Goal: Task Accomplishment & Management: Use online tool/utility

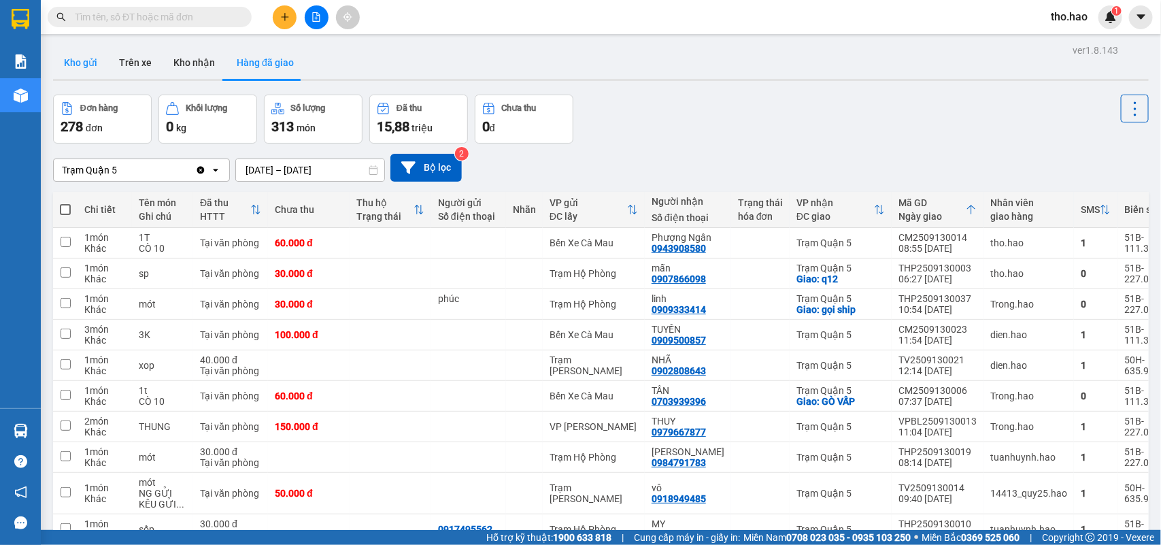
click at [96, 65] on button "Kho gửi" at bounding box center [80, 62] width 55 height 33
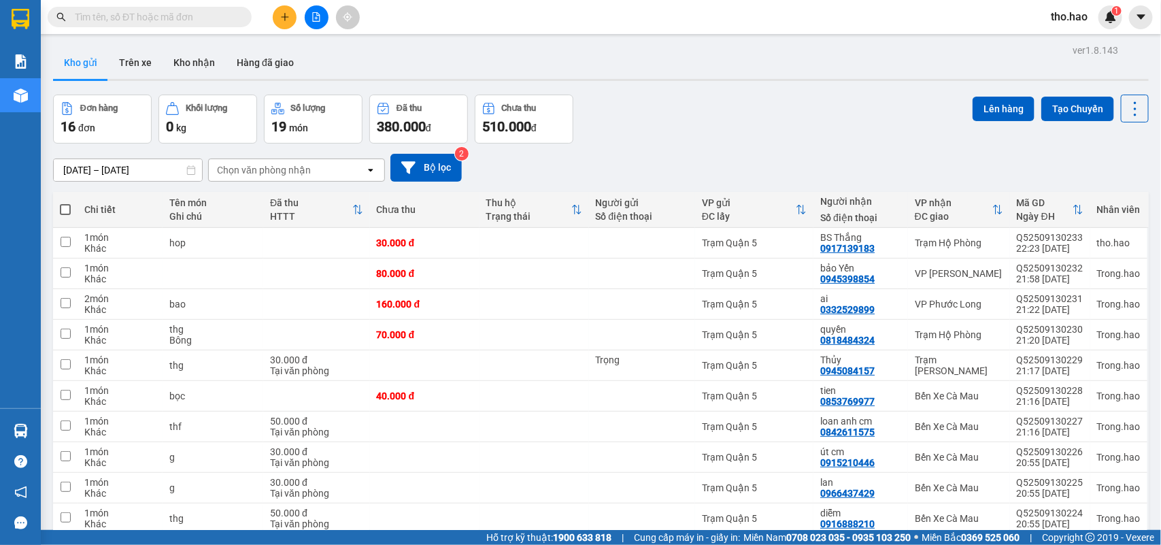
click at [291, 16] on button at bounding box center [285, 17] width 24 height 24
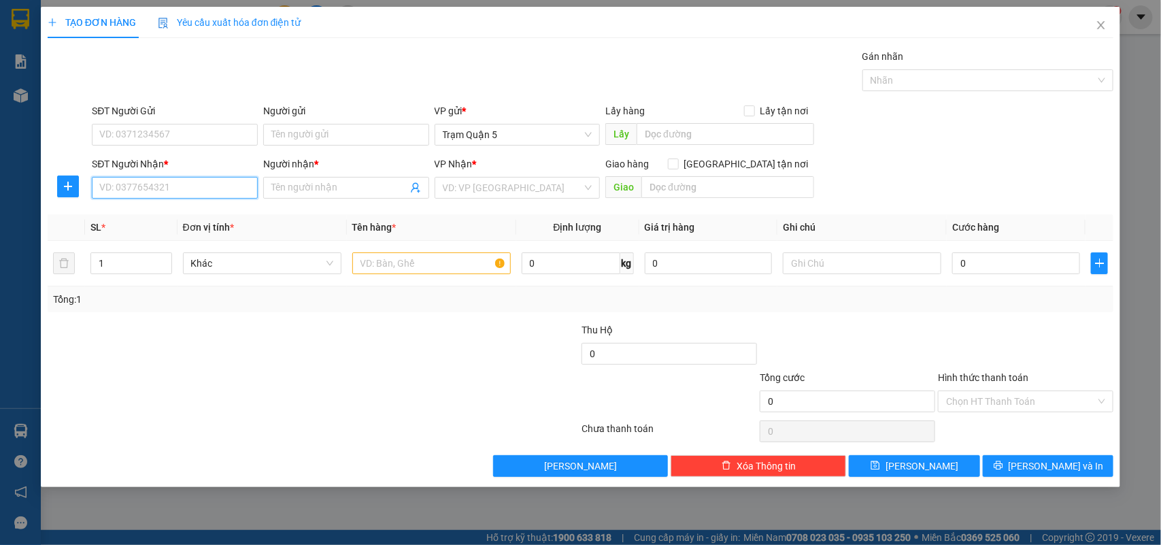
click at [188, 192] on input "SĐT Người Nhận *" at bounding box center [175, 188] width 166 height 22
click at [207, 230] on div "0835665377 - nk hoàn Mỹ" at bounding box center [175, 237] width 150 height 15
type input "0835665377"
type input "nk hoàn Mỹ"
type input "30.000"
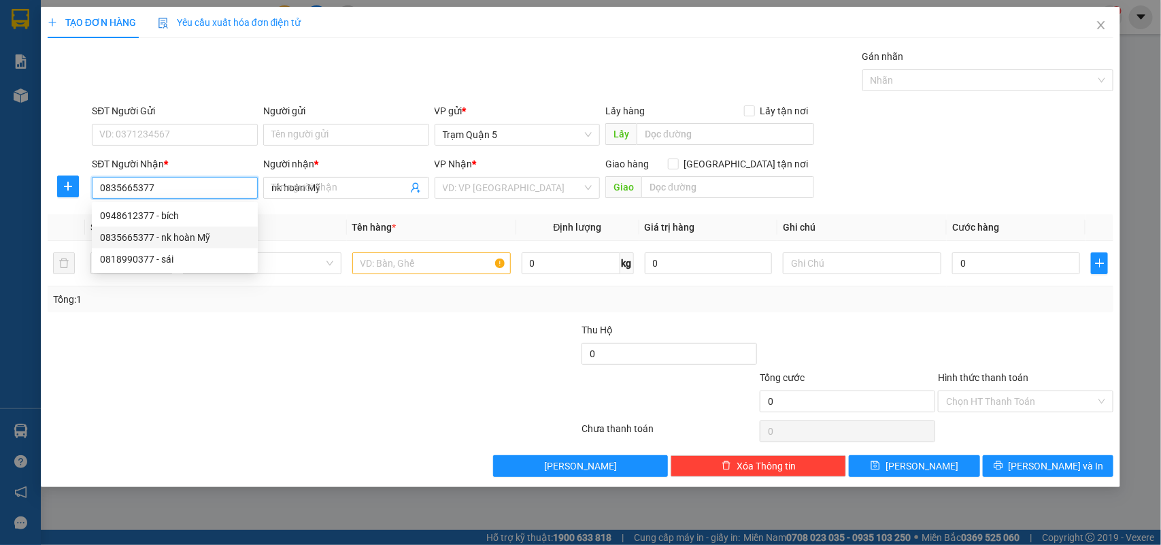
type input "30.000"
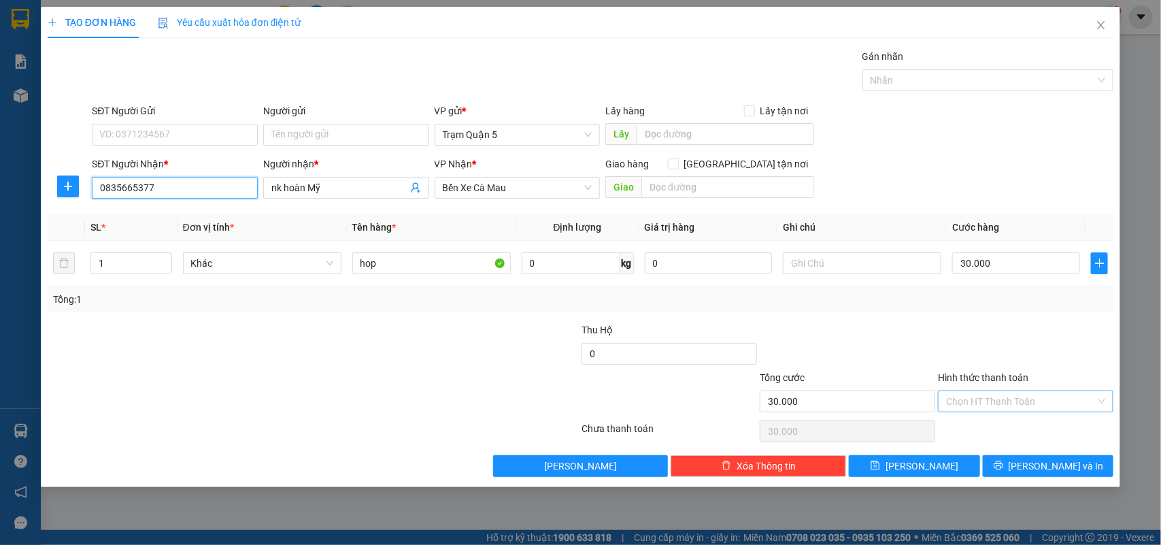
type input "0835665377"
click at [1038, 409] on input "Hình thức thanh toán" at bounding box center [1021, 401] width 150 height 20
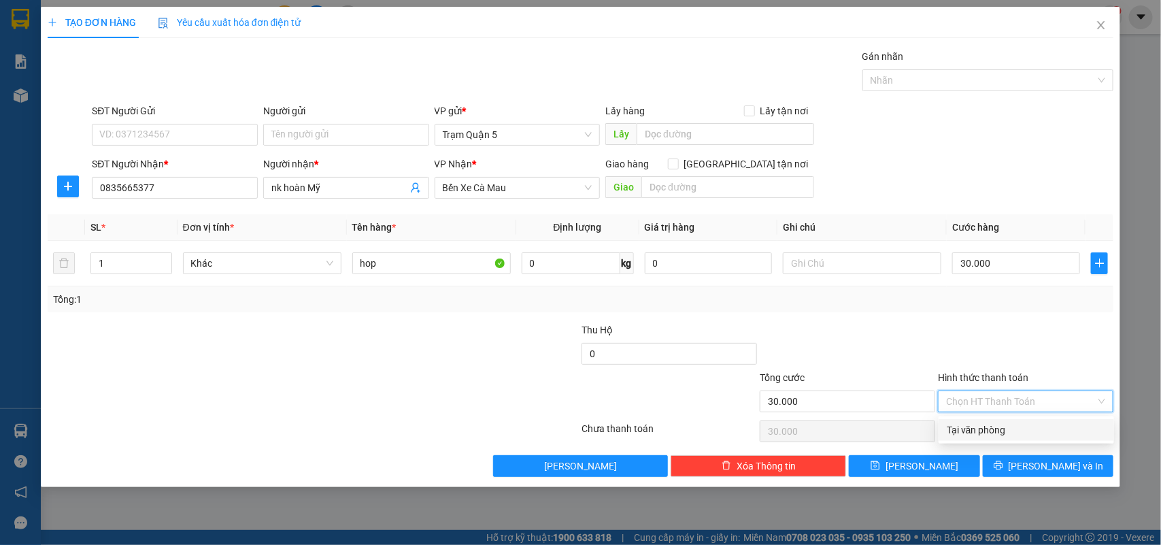
click at [1028, 431] on div "Tại văn phòng" at bounding box center [1026, 429] width 159 height 15
type input "0"
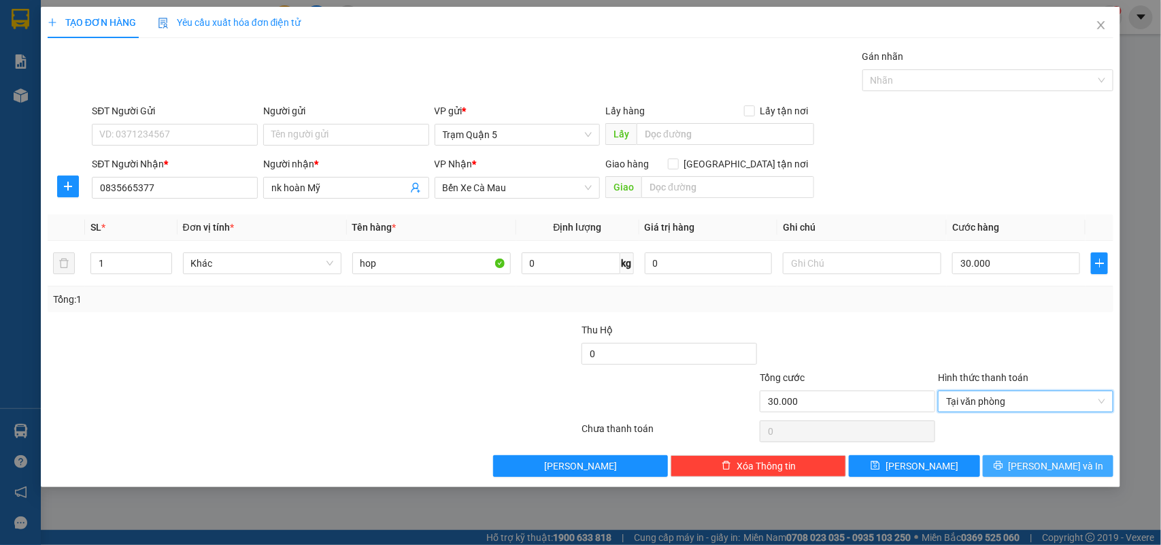
click at [1003, 463] on icon "printer" at bounding box center [999, 466] width 10 height 10
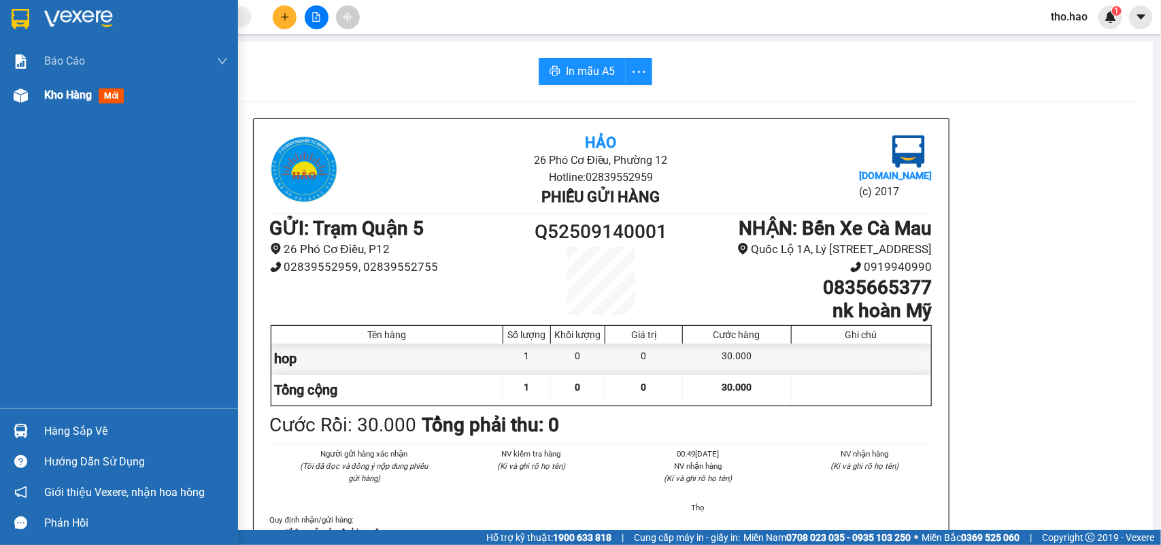
click at [36, 90] on div "Kho hàng mới" at bounding box center [119, 95] width 238 height 34
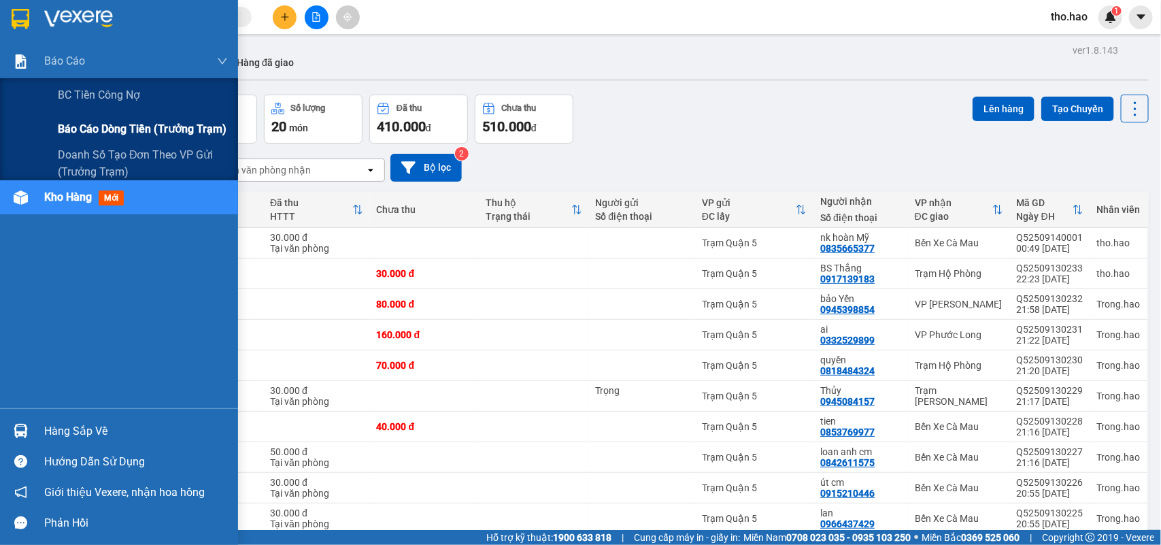
click at [66, 126] on span "Báo cáo dòng tiền (trưởng trạm)" at bounding box center [142, 128] width 169 height 17
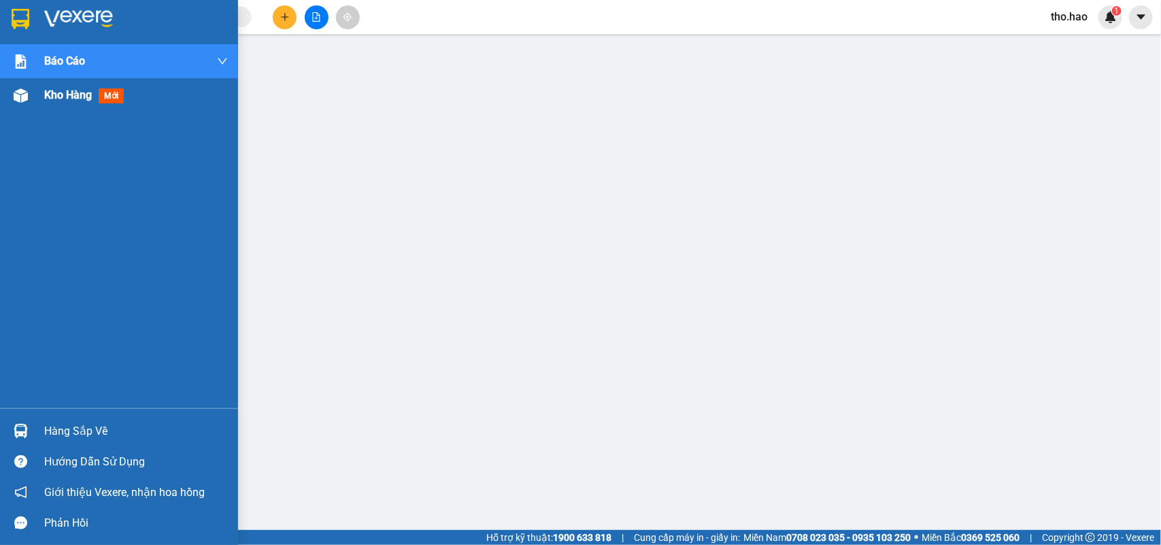
click at [5, 95] on div "Kho hàng mới" at bounding box center [119, 95] width 238 height 34
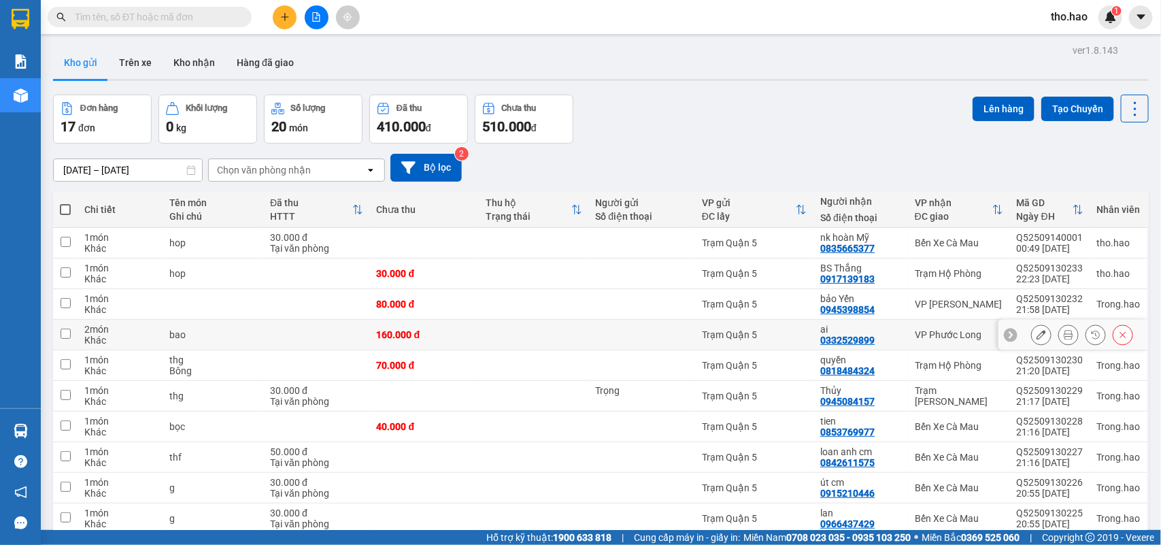
scroll to position [63, 0]
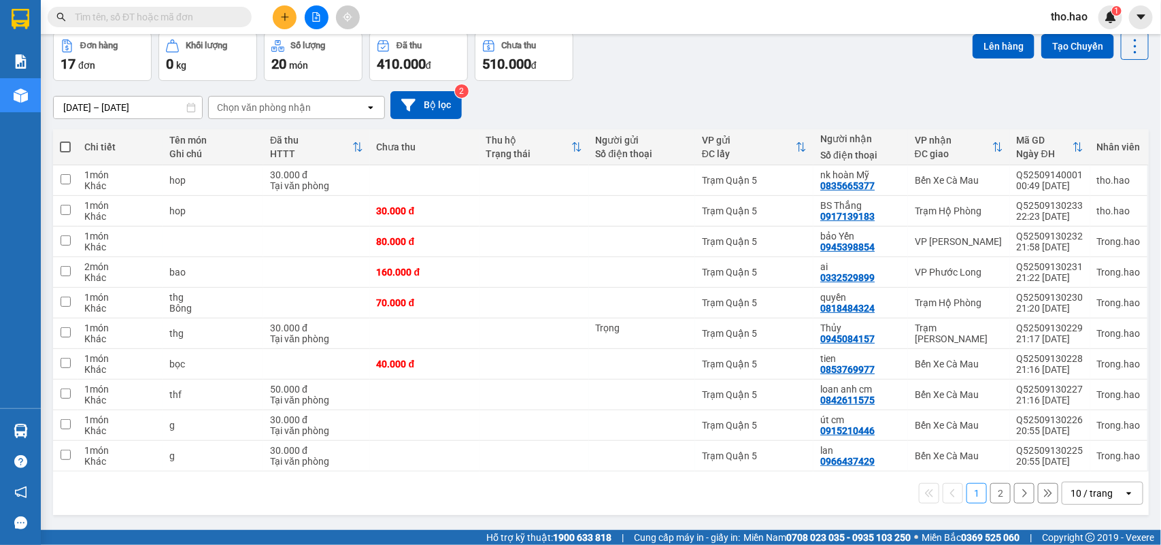
click at [1080, 492] on div "10 / trang" at bounding box center [1092, 493] width 42 height 14
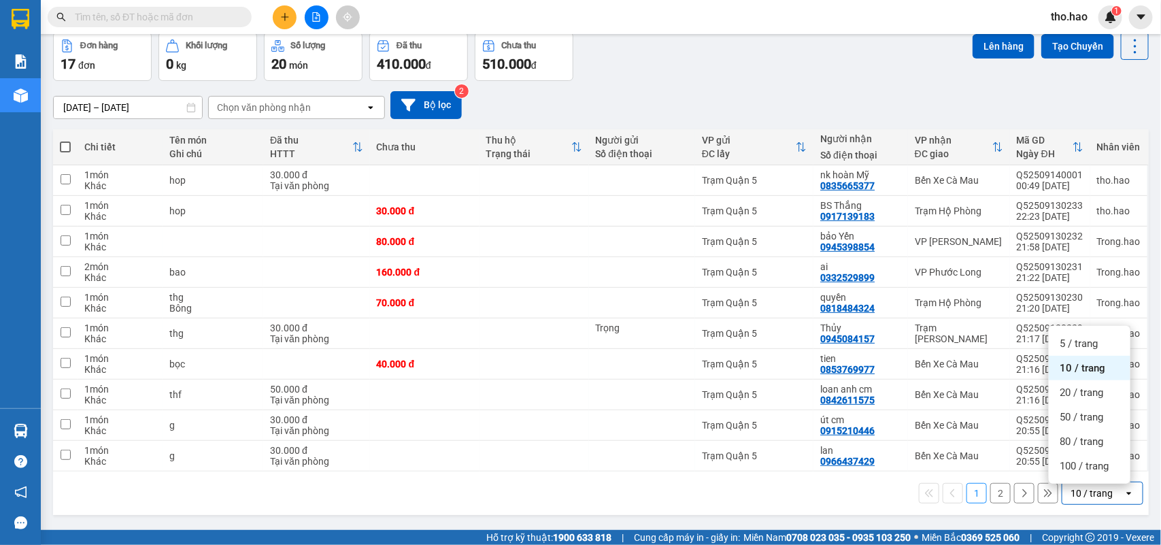
click at [1079, 476] on div "100 / trang" at bounding box center [1090, 466] width 82 height 24
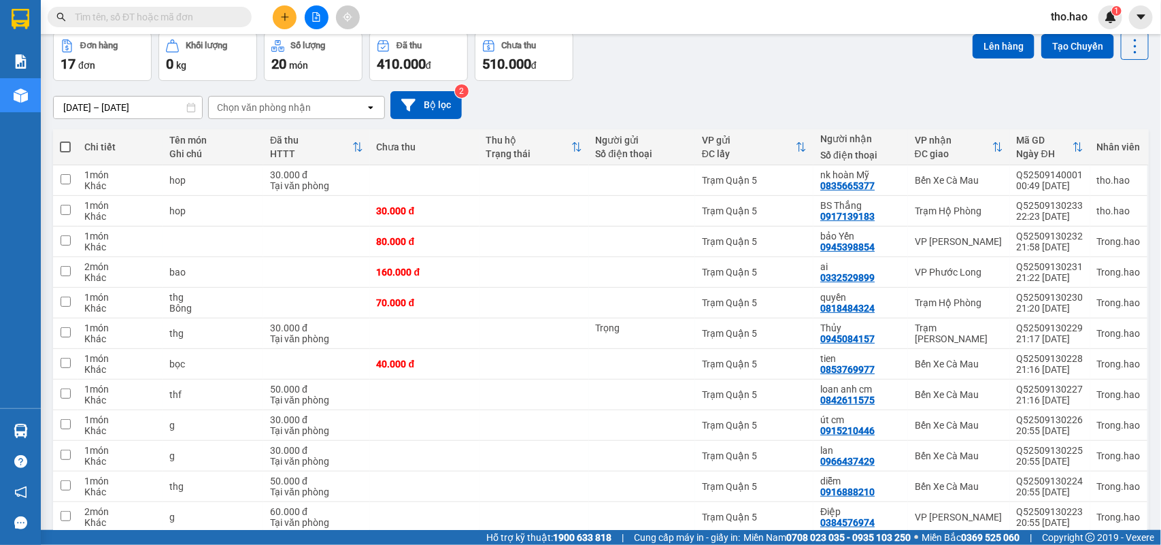
click at [63, 150] on span at bounding box center [65, 146] width 11 height 11
click at [65, 140] on input "checkbox" at bounding box center [65, 140] width 0 height 0
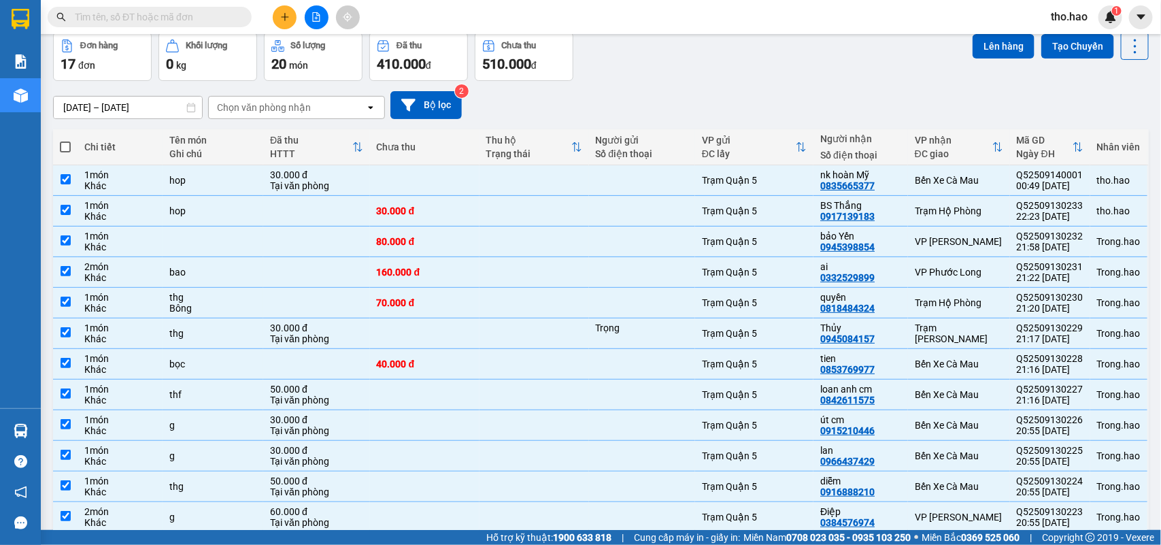
checkbox input "true"
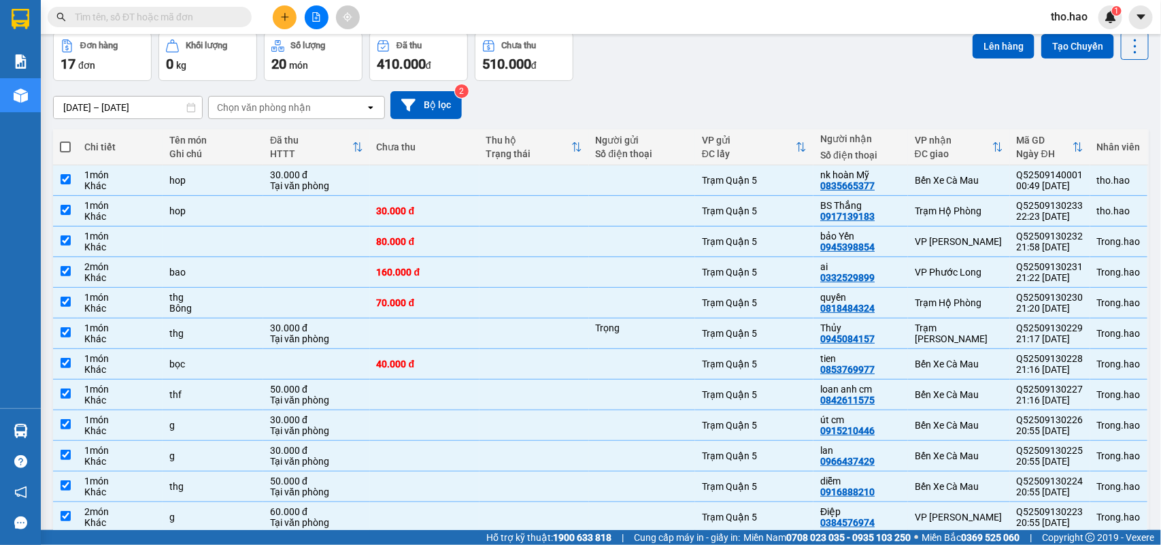
checkbox input "true"
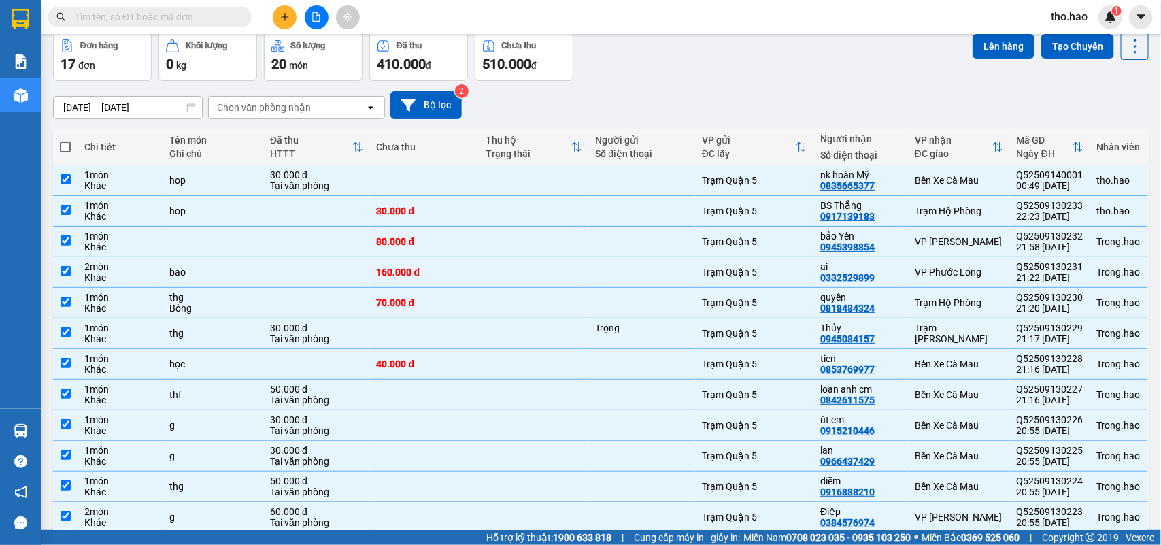
checkbox input "true"
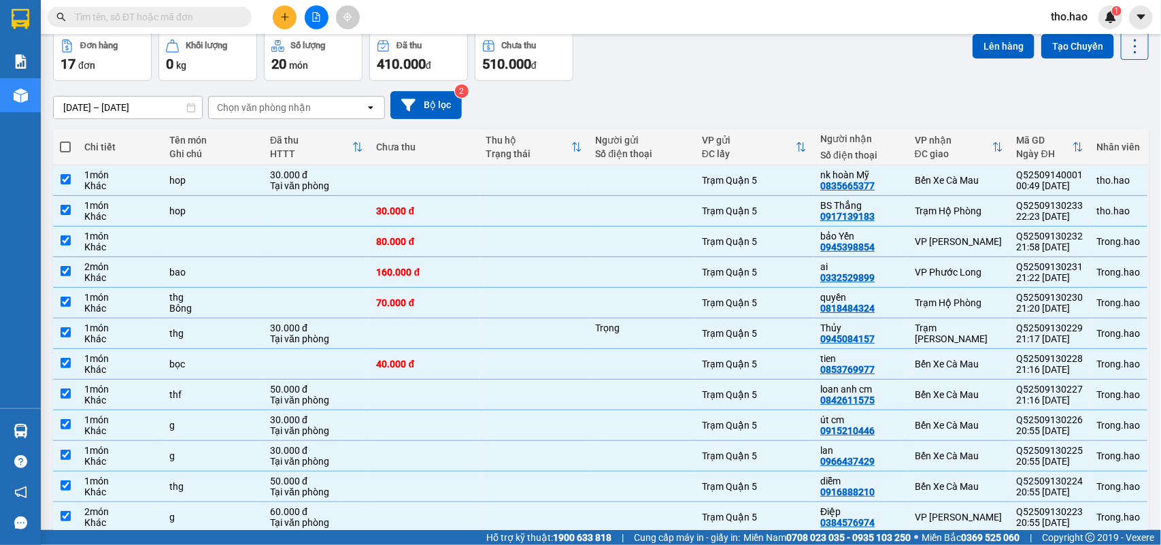
checkbox input "true"
click at [985, 45] on button "Lên hàng" at bounding box center [1004, 46] width 62 height 24
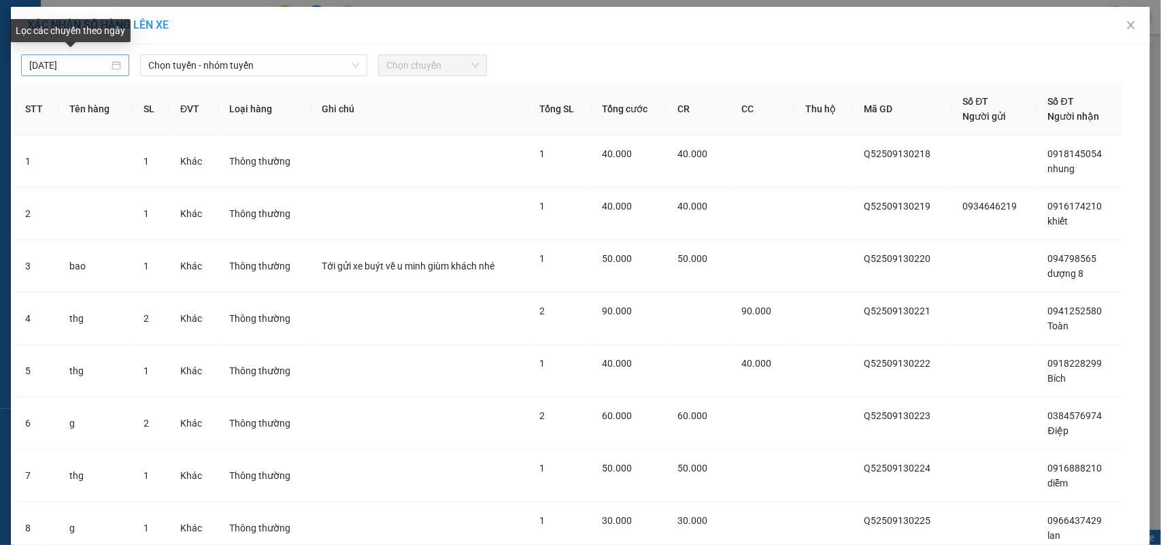
click at [31, 61] on input "[DATE]" at bounding box center [69, 65] width 80 height 15
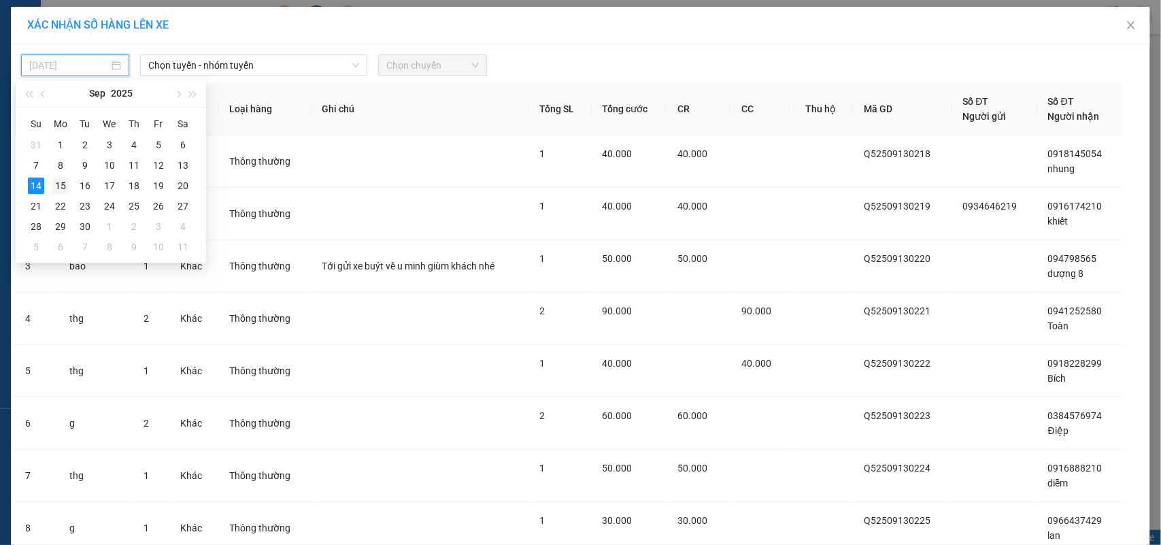
click at [61, 188] on div "15" at bounding box center [60, 186] width 16 height 16
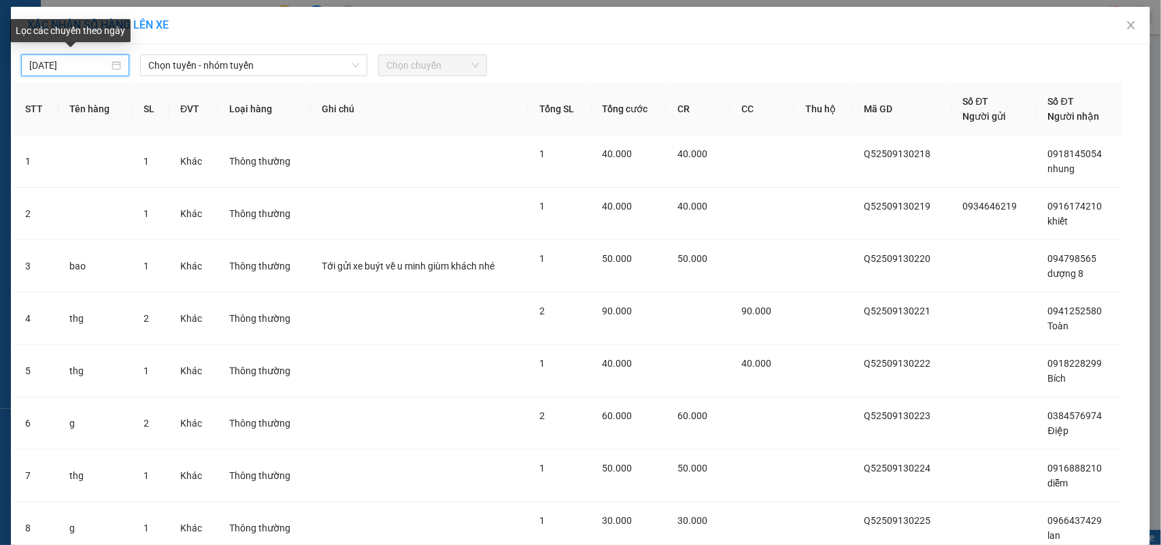
click at [31, 65] on input "[DATE]" at bounding box center [69, 65] width 80 height 15
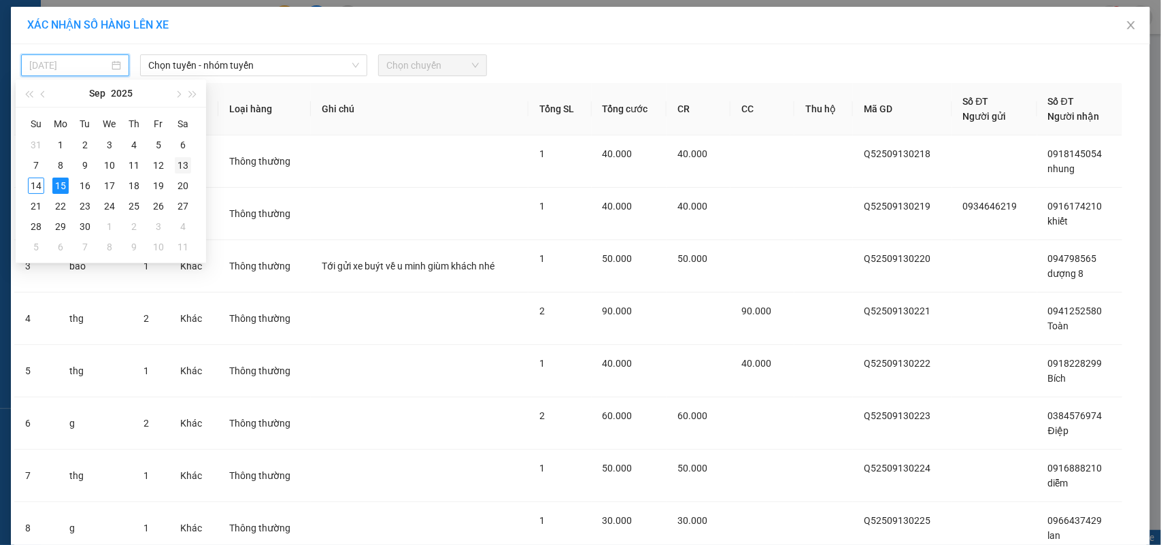
click at [186, 163] on div "13" at bounding box center [183, 165] width 16 height 16
type input "[DATE]"
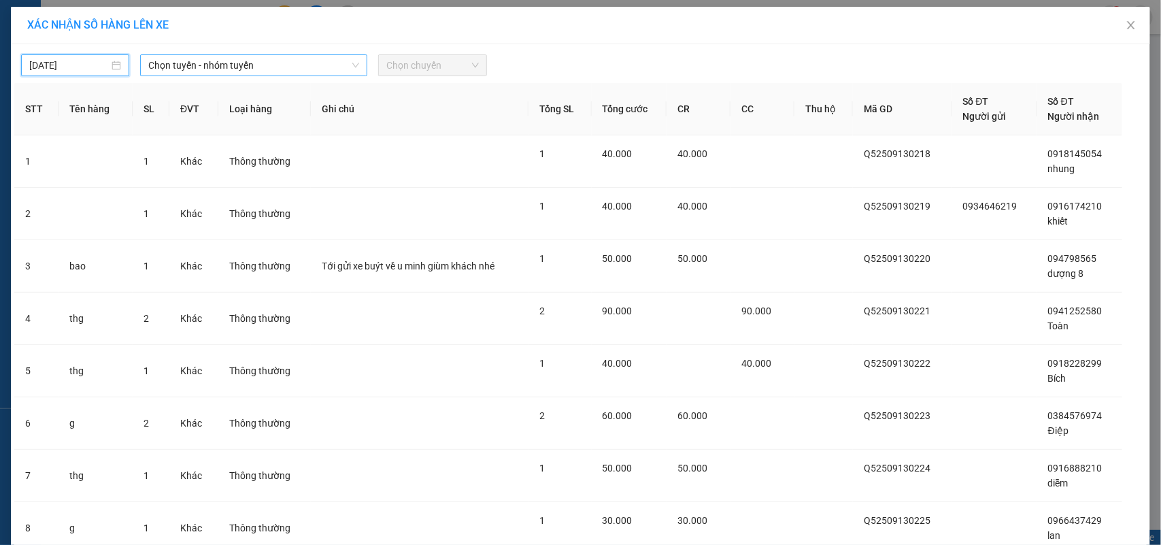
click at [290, 69] on span "Chọn tuyến - nhóm tuyến" at bounding box center [253, 65] width 211 height 20
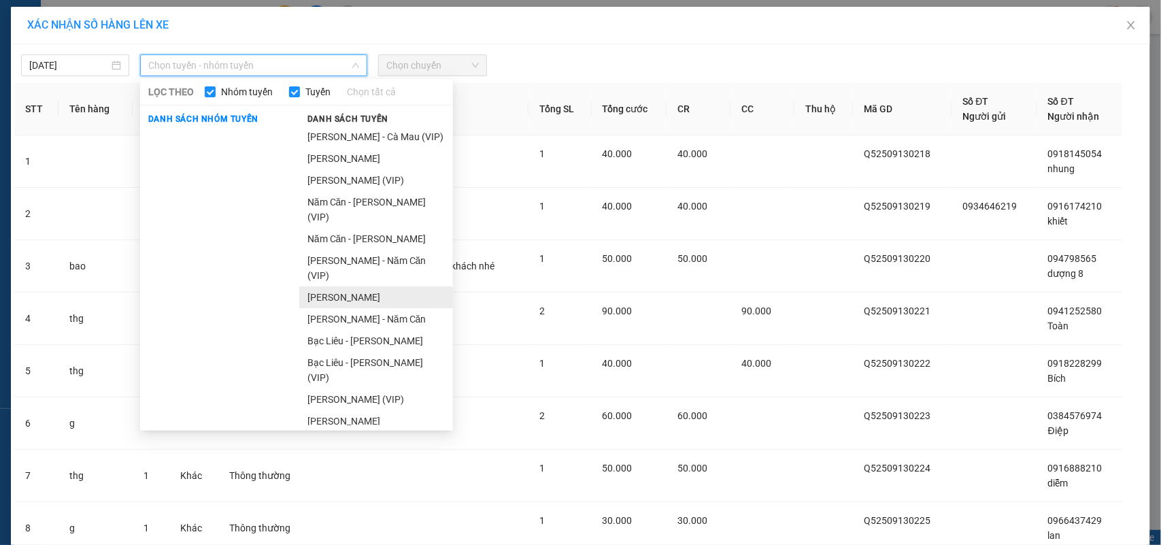
click at [398, 286] on li "[PERSON_NAME]" at bounding box center [376, 297] width 154 height 22
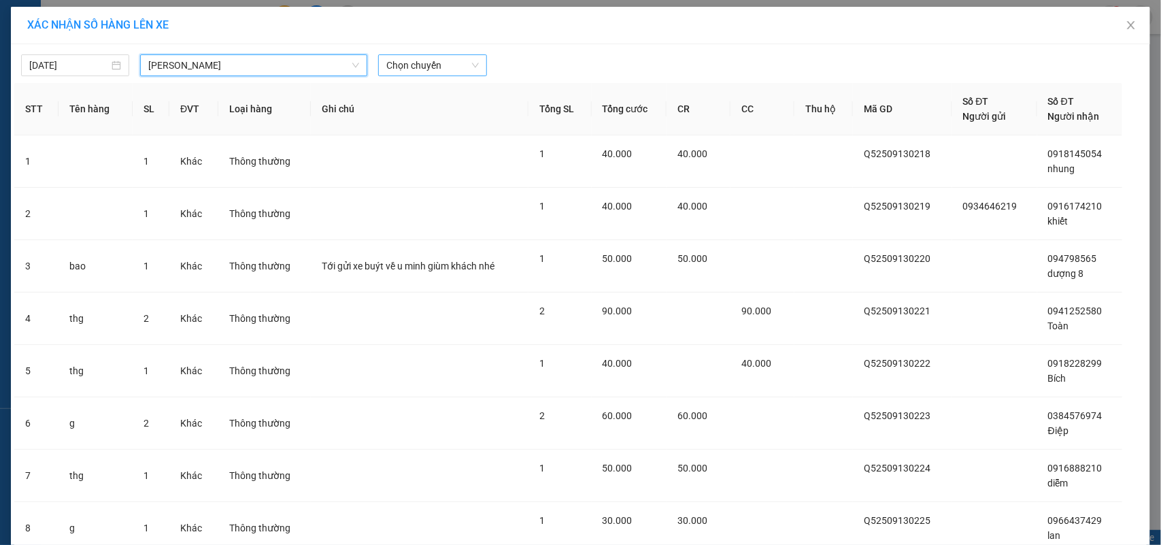
click at [434, 59] on span "Chọn chuyến" at bounding box center [432, 65] width 92 height 20
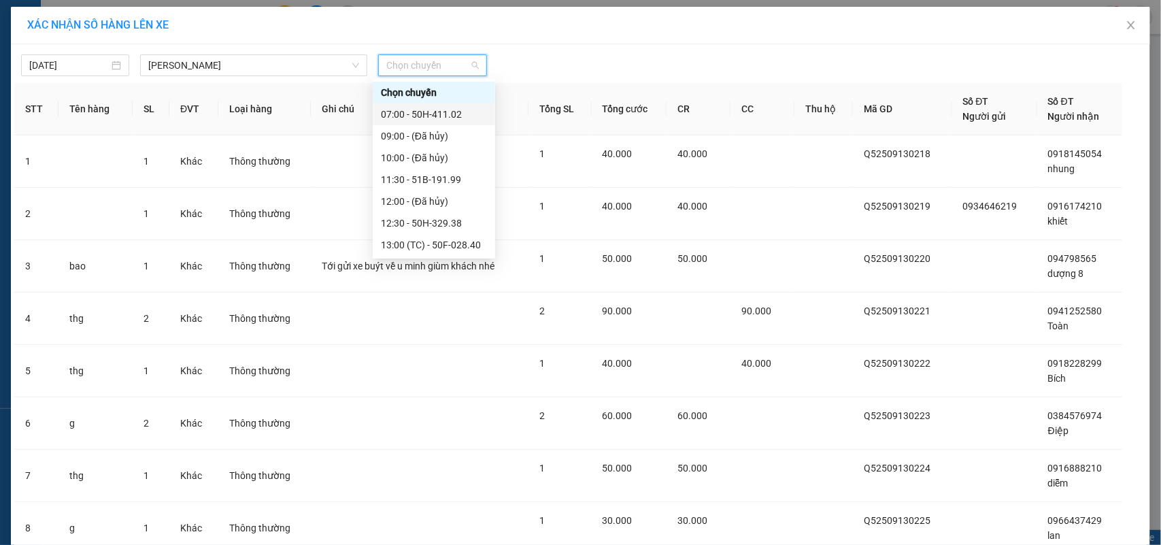
scroll to position [173, 0]
click at [450, 242] on div "23:30 - 51B-111.31" at bounding box center [434, 245] width 106 height 15
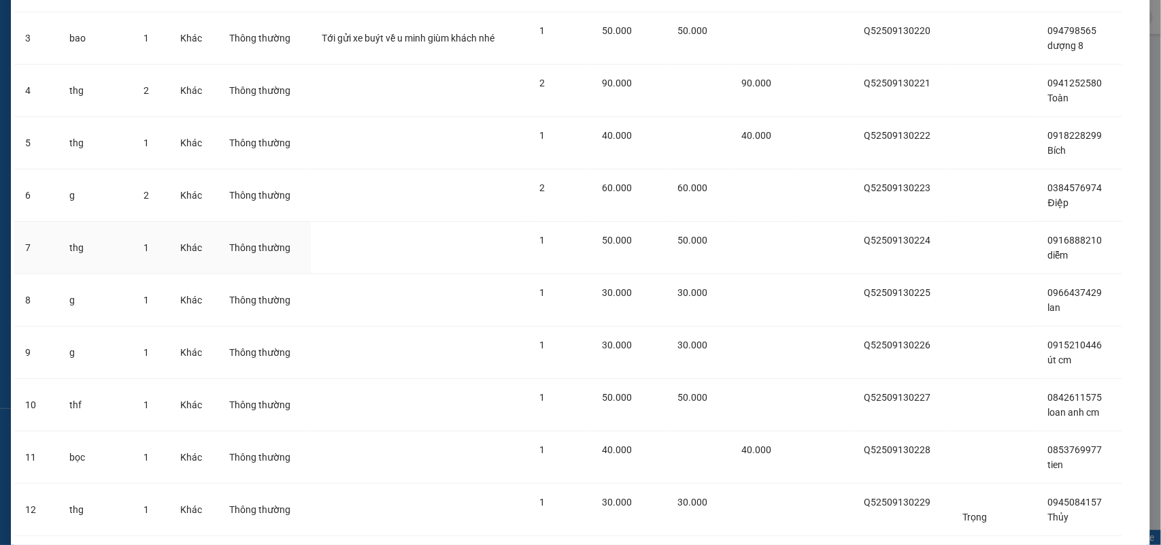
scroll to position [0, 0]
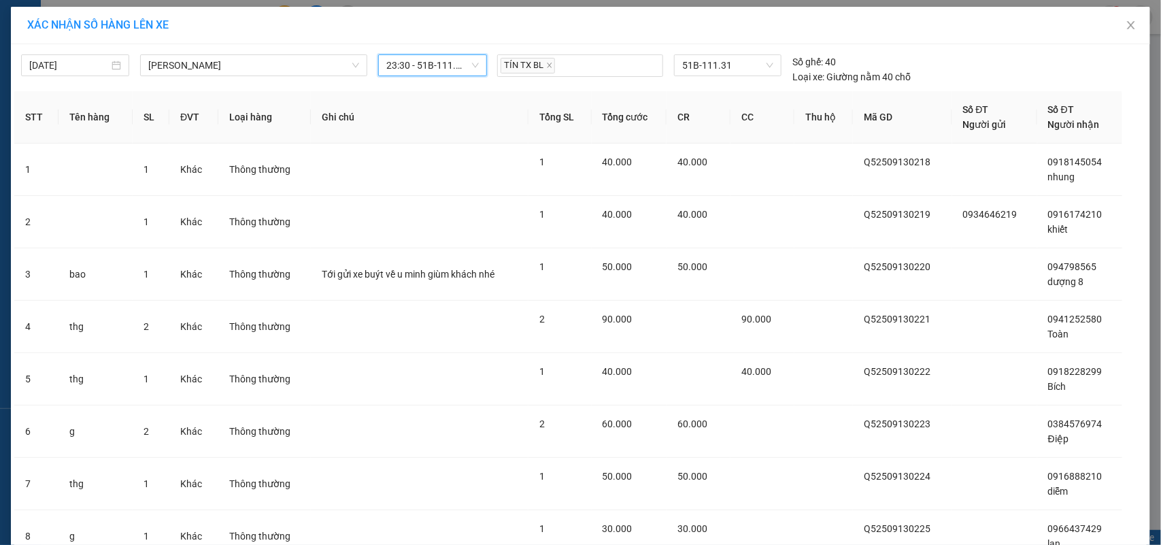
click at [429, 70] on span "23:30 - 51B-111.31" at bounding box center [432, 65] width 92 height 20
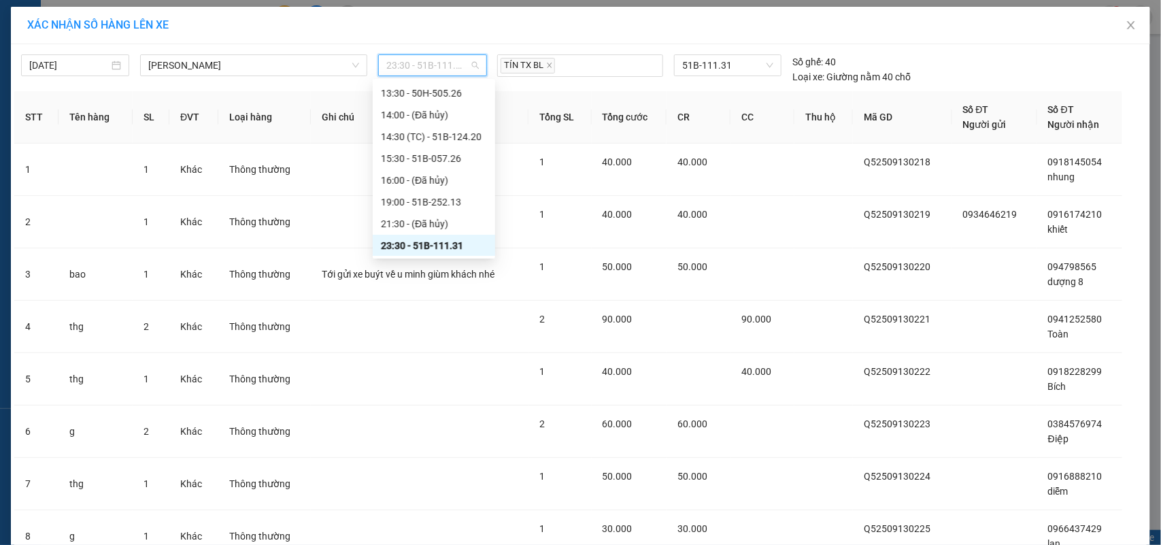
scroll to position [174, 0]
click at [444, 248] on div "23:30 - 51B-111.31" at bounding box center [434, 244] width 106 height 15
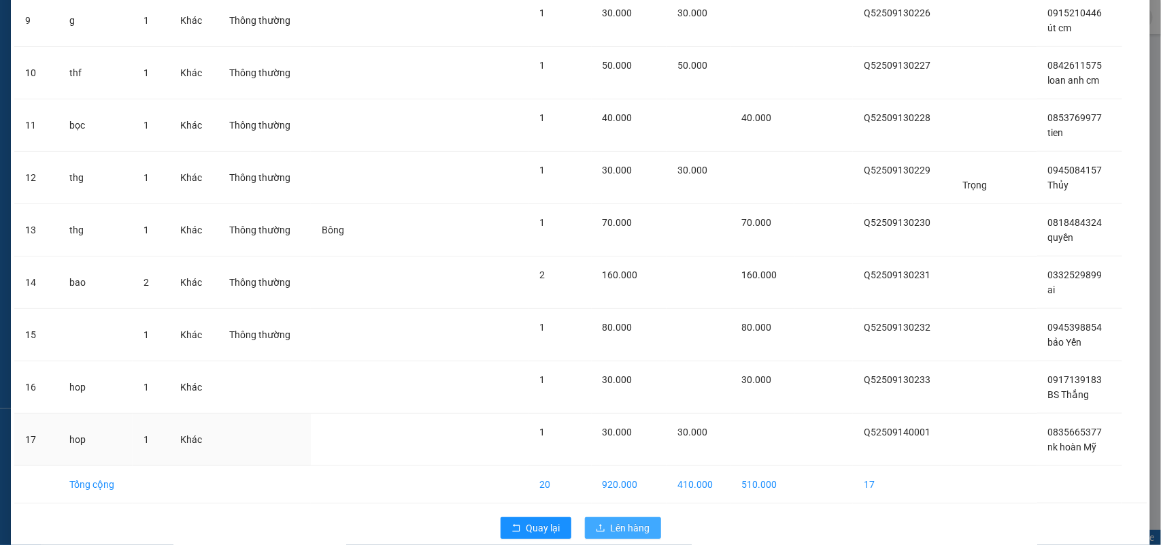
scroll to position [590, 0]
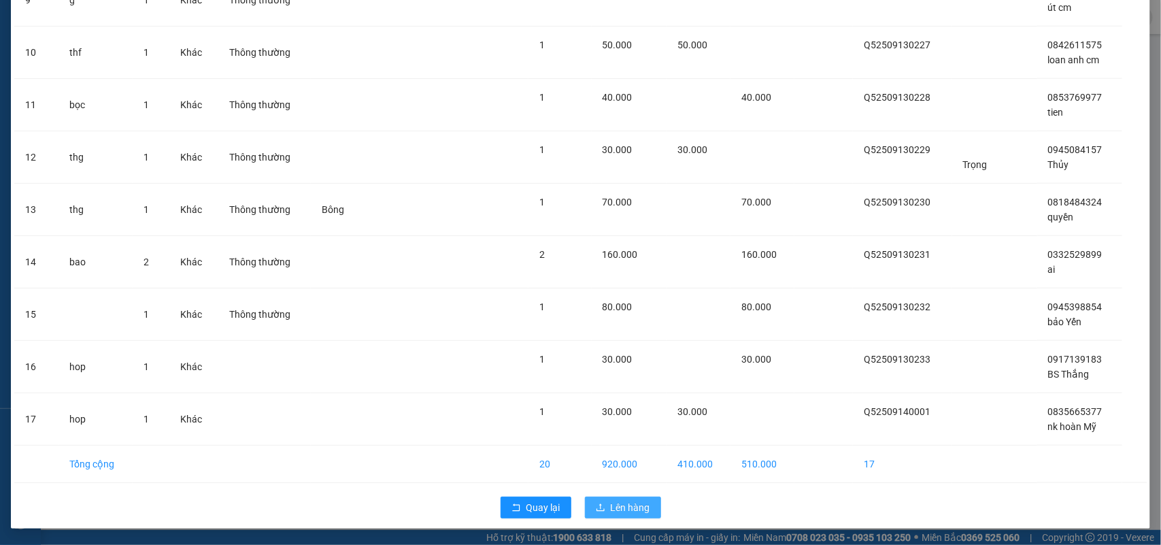
click at [621, 511] on span "Lên hàng" at bounding box center [630, 507] width 39 height 15
